Goal: Check status: Check status

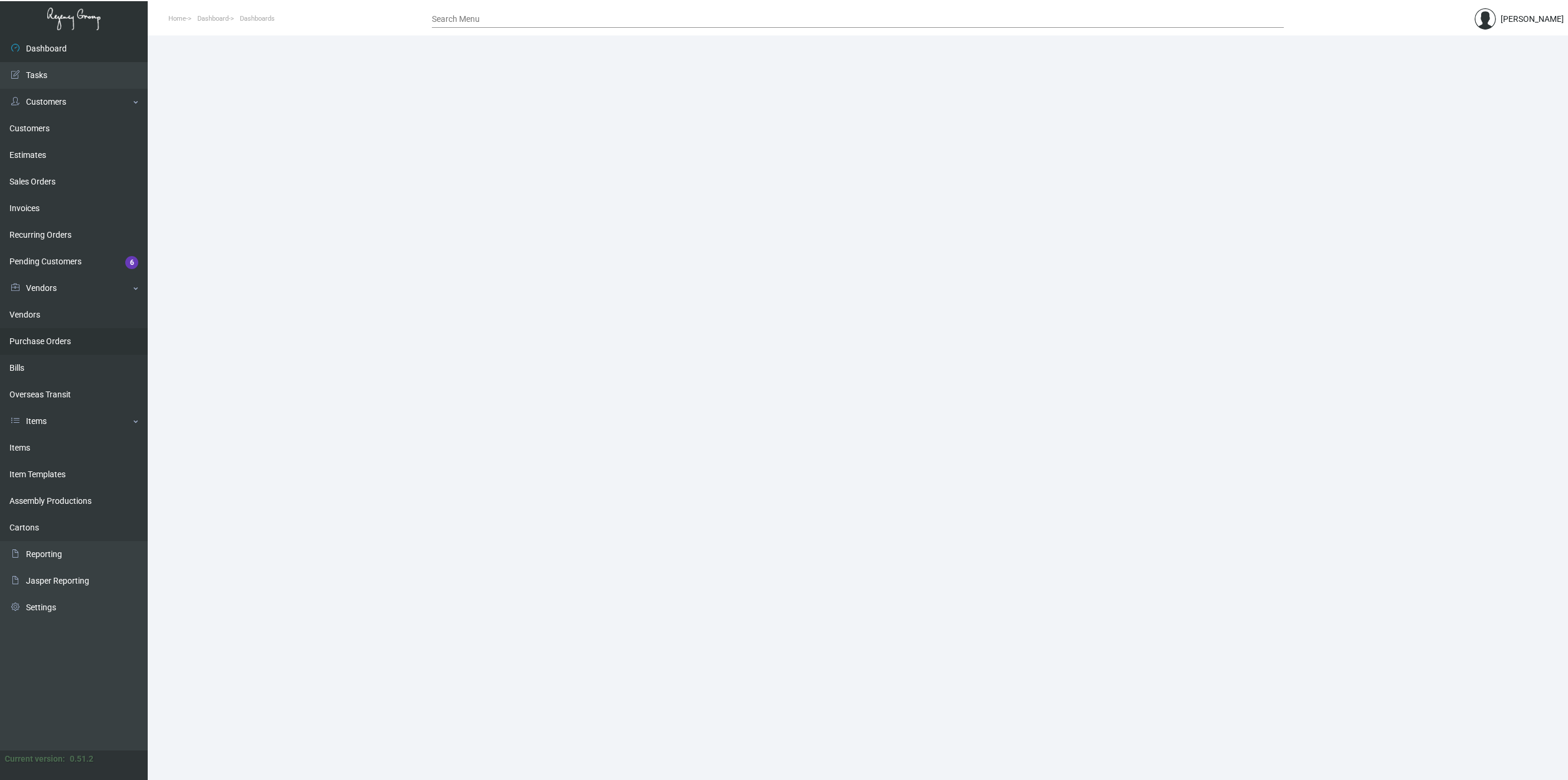
click at [56, 343] on link "Purchase Orders" at bounding box center [73, 341] width 148 height 27
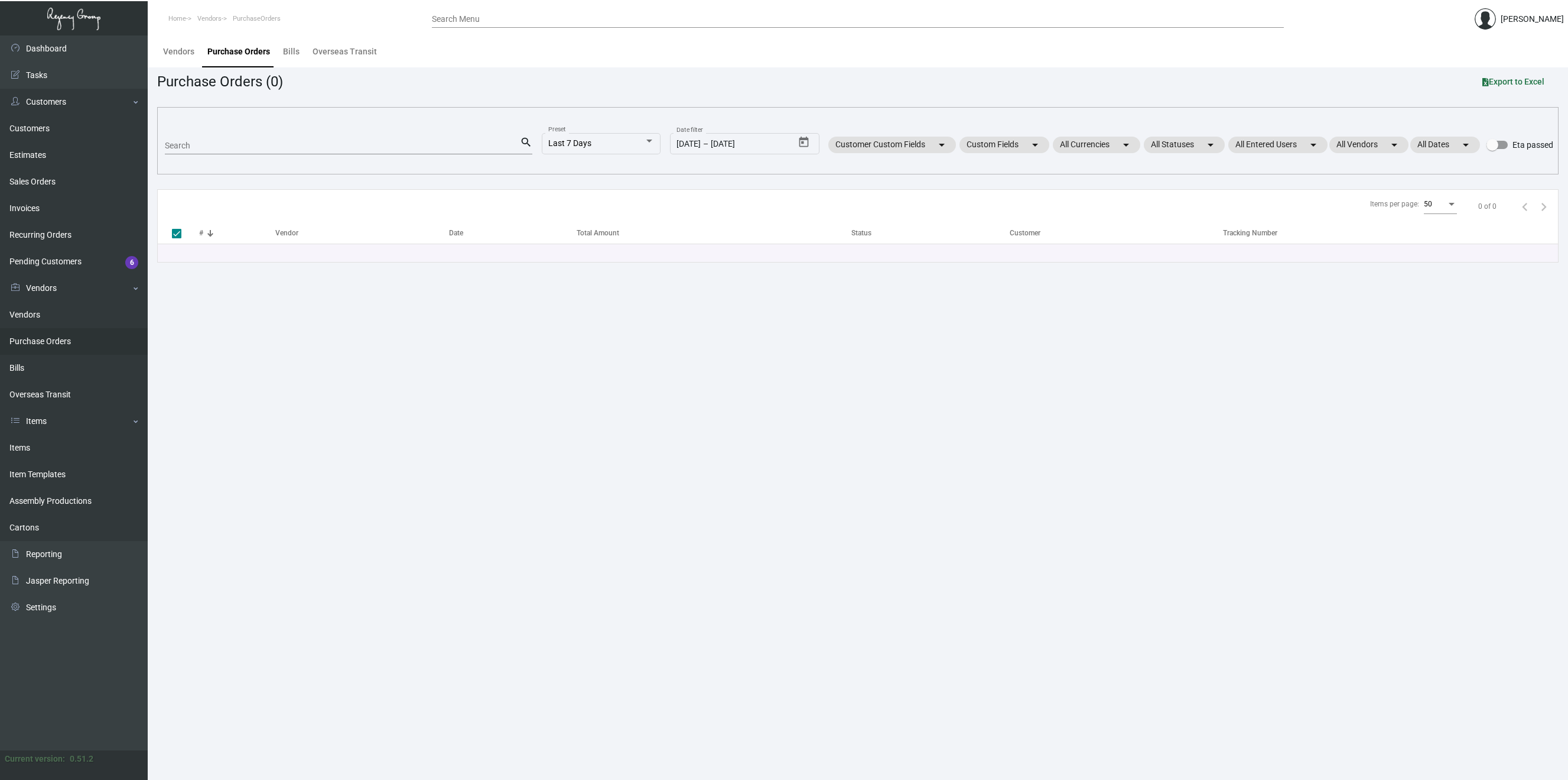
click at [222, 147] on input "Search" at bounding box center [343, 145] width 355 height 9
paste input "102790"
type input "102790"
checkbox input "false"
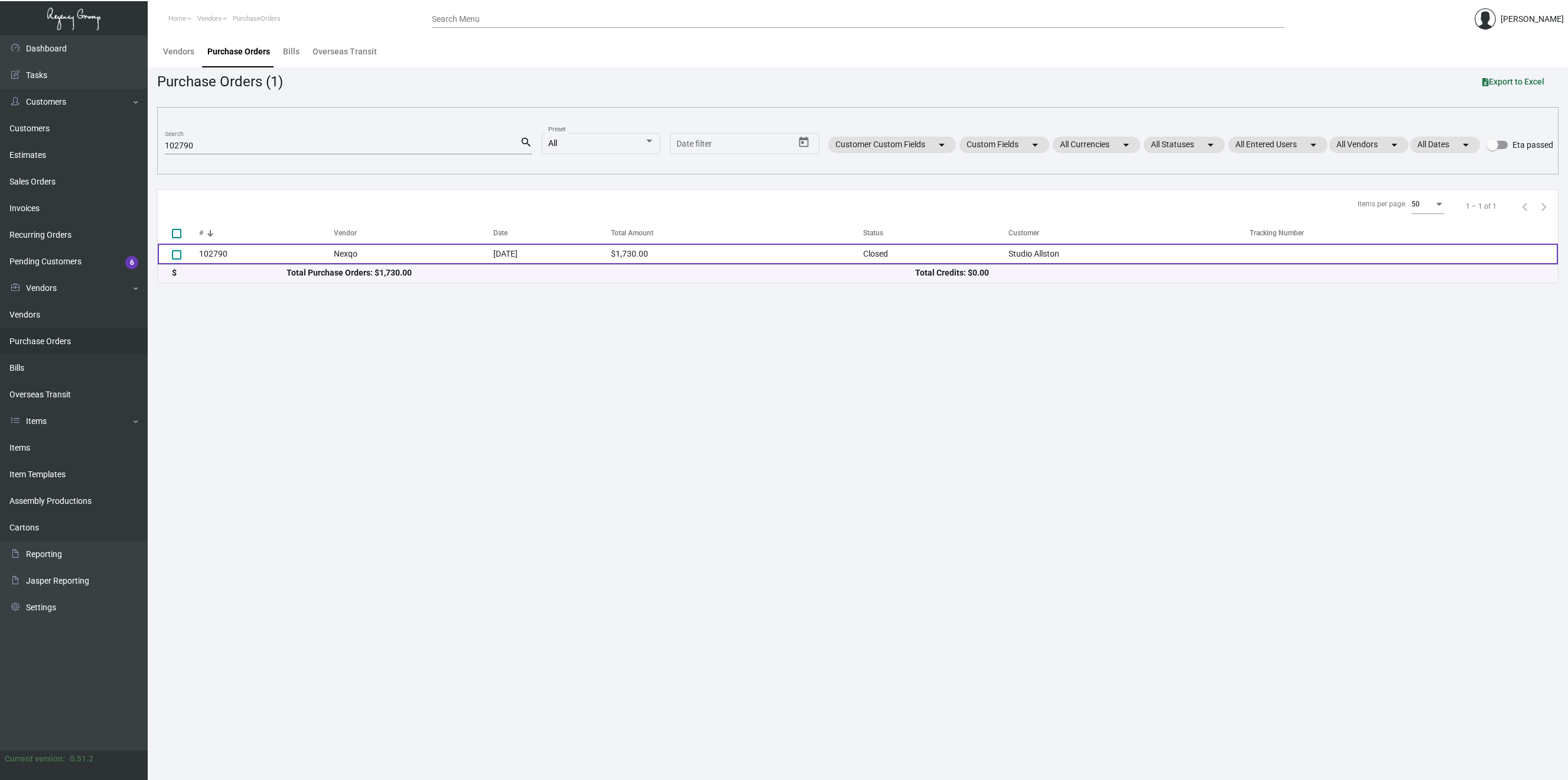
click at [214, 254] on td "102790" at bounding box center [267, 254] width 135 height 21
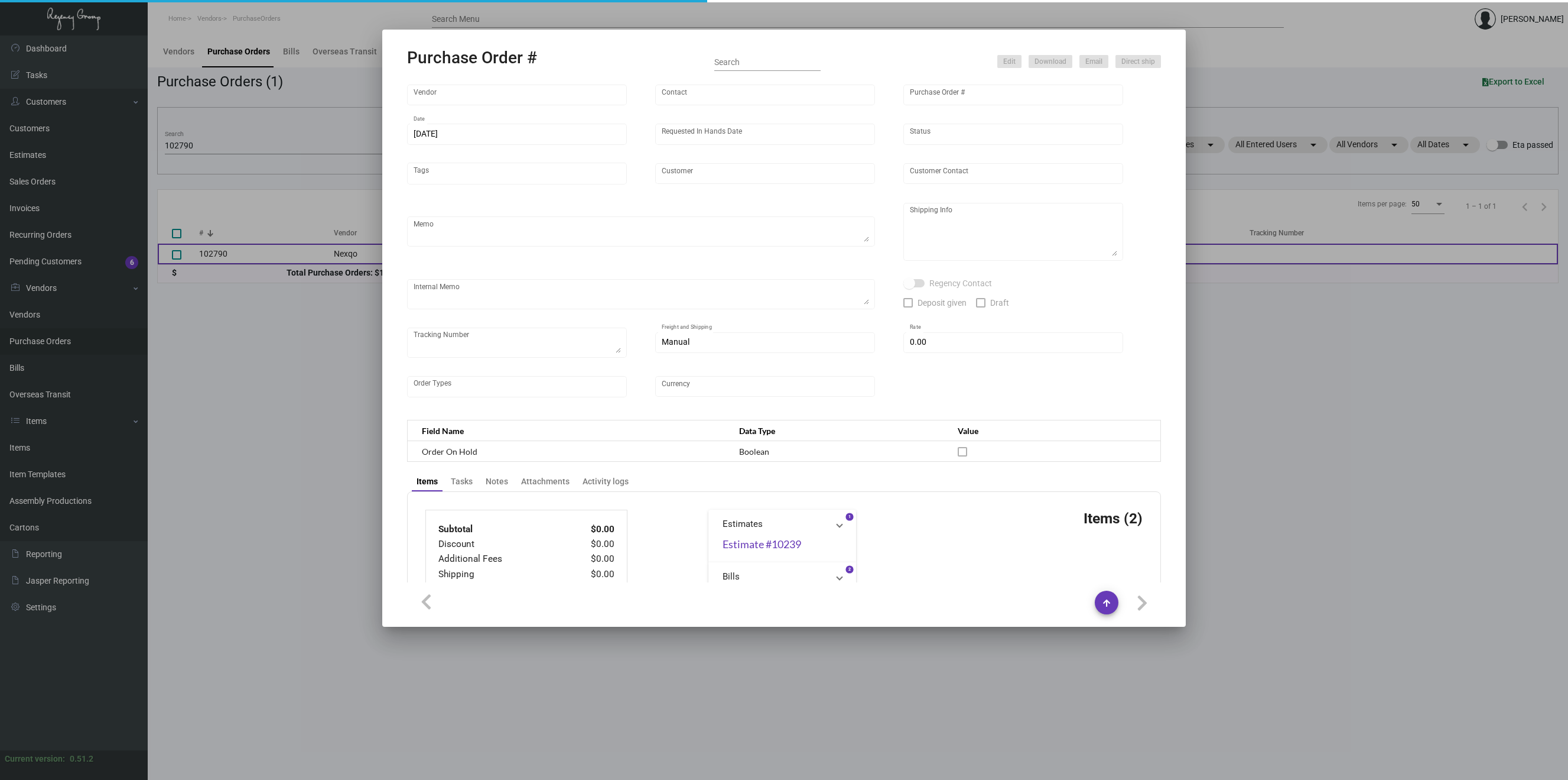
type input "Nexqo"
type input "[PERSON_NAME]"
type input "102790"
type input "[DATE]"
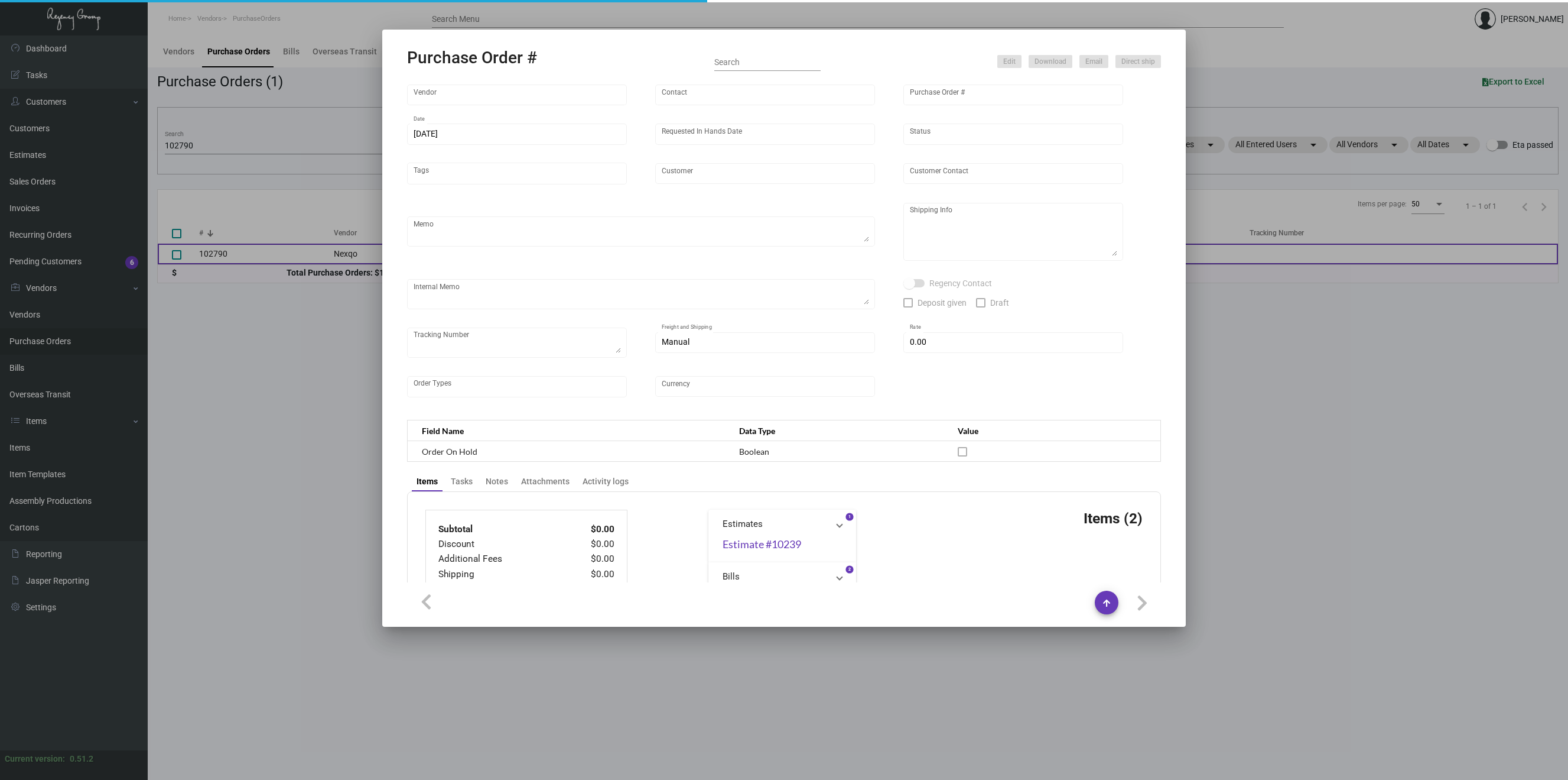
type input "Studio Allston"
type textarea "15k by boat to NJ warehouse, 5k by air to NJ warehouse"
type textarea "Regency Group NJ - [PERSON_NAME] [STREET_ADDRESS]"
checkbox input "true"
type input "$ 0.00"
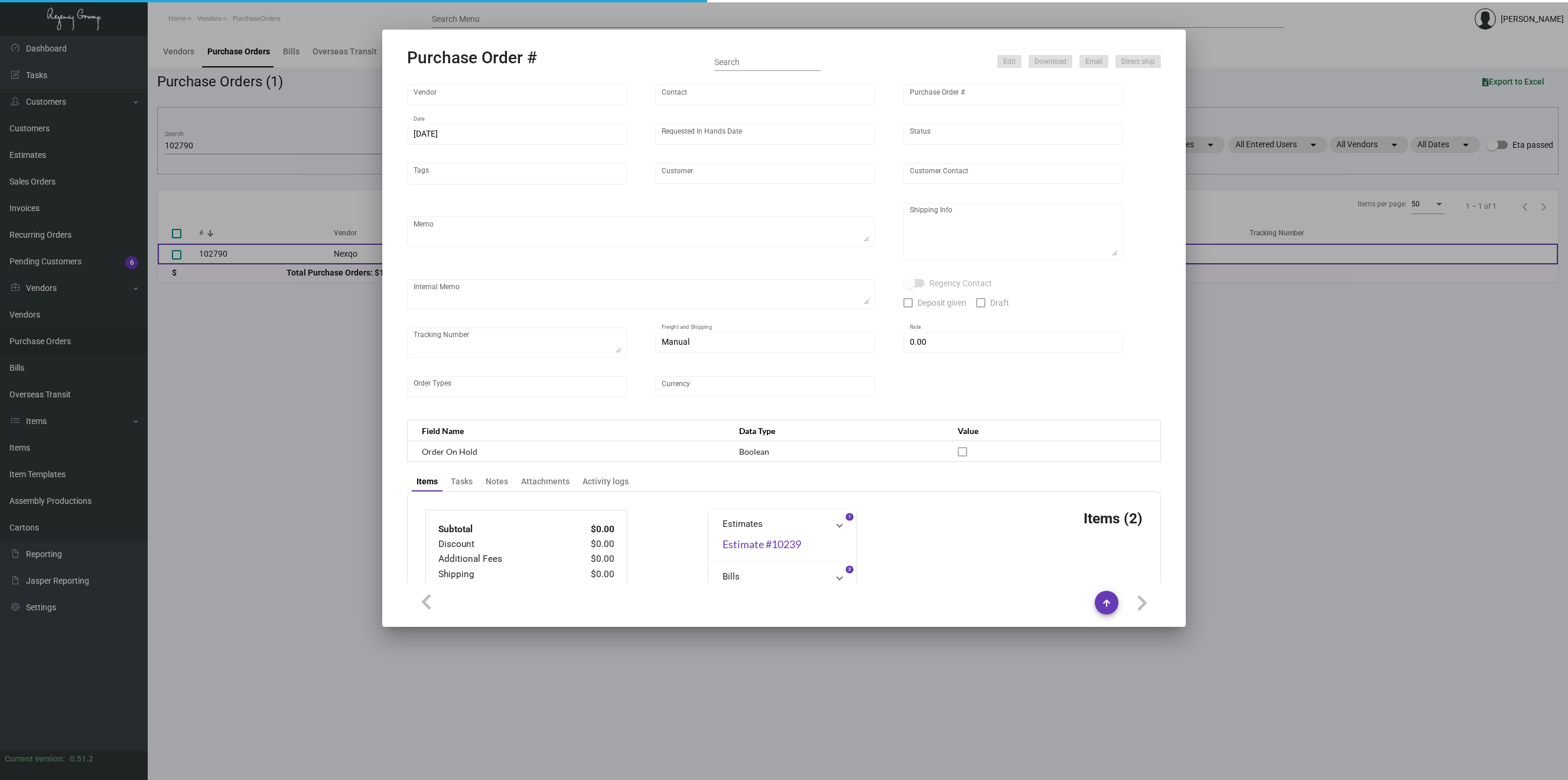
type input "United States Dollar $"
type input "$ 0.088"
type input "$ 1,320.00"
type input "$ 0.082"
type input "$ 410.00"
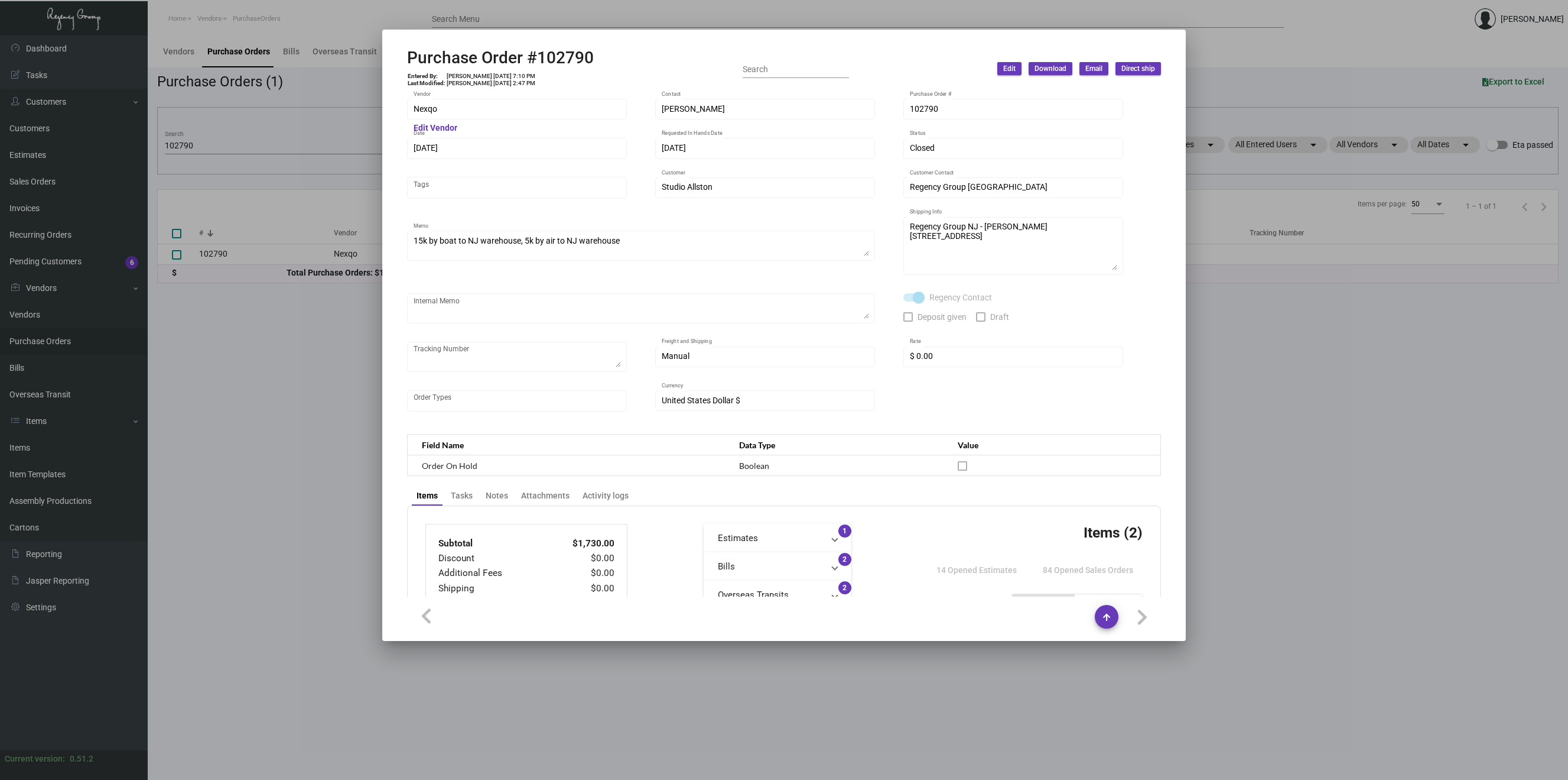
click at [310, 366] on div at bounding box center [784, 390] width 1568 height 780
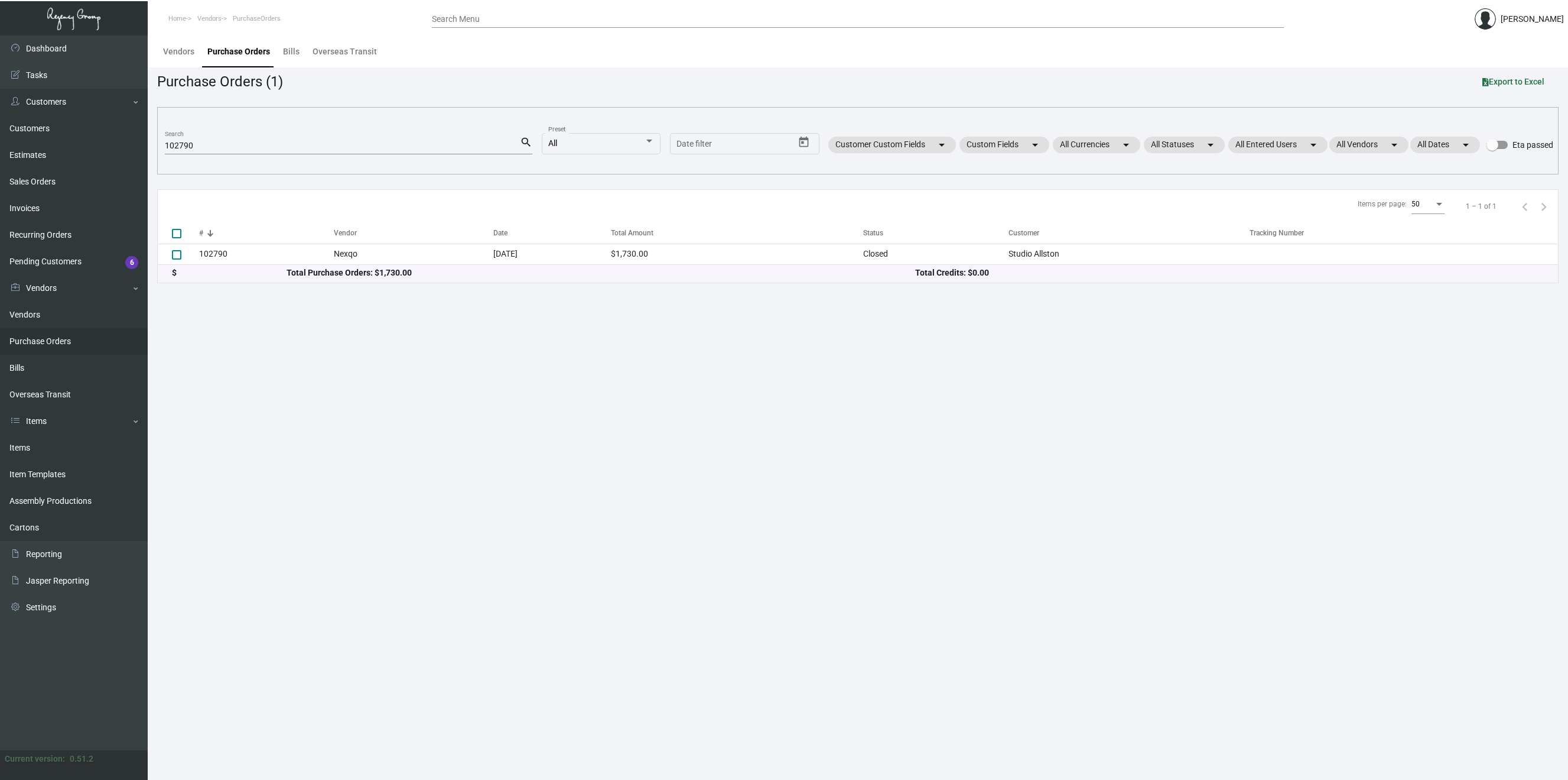
click at [179, 350] on main "Vendors Purchase Orders Bills Overseas Transit Purchase Orders (1) Export to Ex…" at bounding box center [857, 408] width 1420 height 744
